Goal: Complete application form

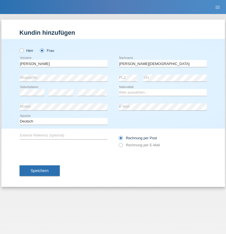
type input "[PERSON_NAME][DEMOGRAPHIC_DATA]"
select select "BR"
select select "C"
select select "27"
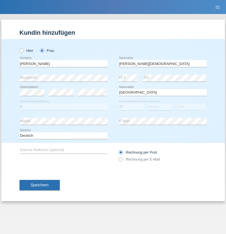
select select "10"
select select "2003"
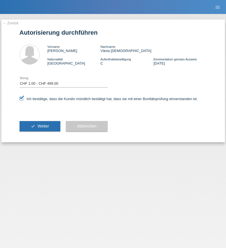
select select "1"
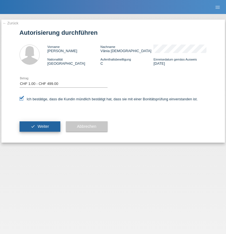
click at [40, 126] on span "Weiter" at bounding box center [42, 126] width 11 height 4
